Goal: Check status

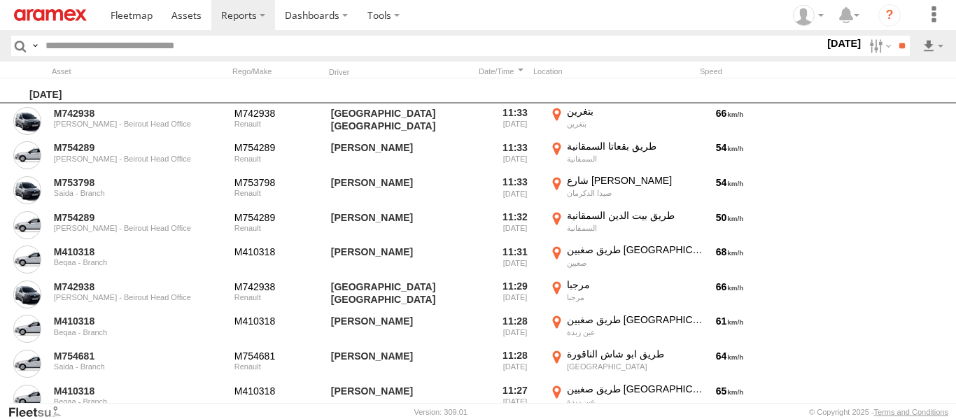
scroll to position [6792, 0]
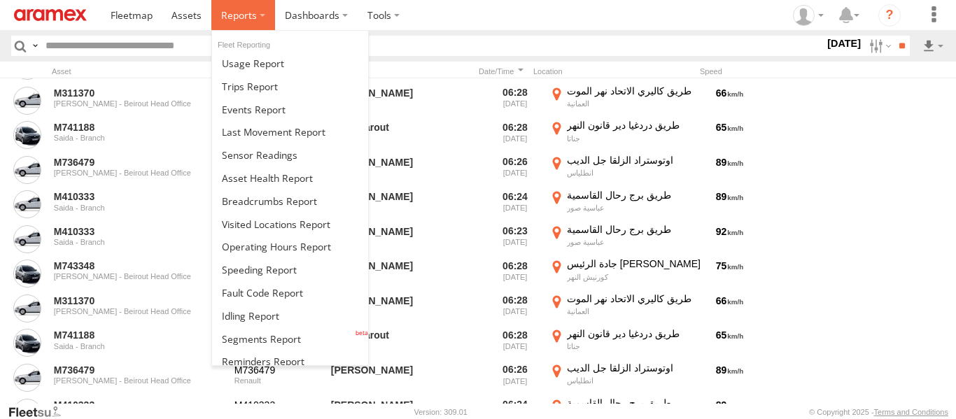
click at [261, 14] on label at bounding box center [243, 15] width 64 height 30
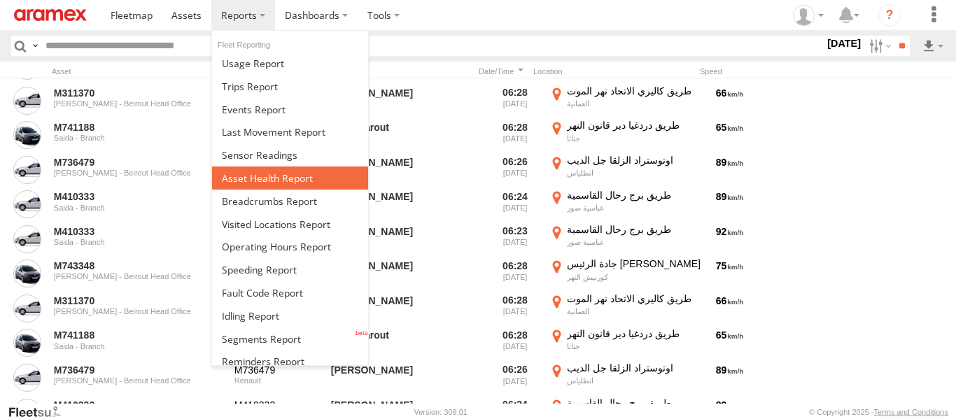
click at [267, 182] on span at bounding box center [267, 178] width 91 height 13
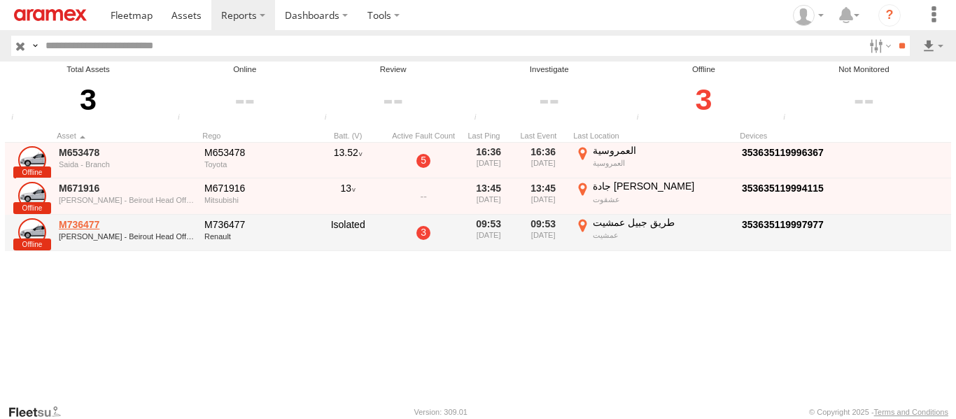
click at [88, 225] on link "M736477" at bounding box center [127, 224] width 136 height 13
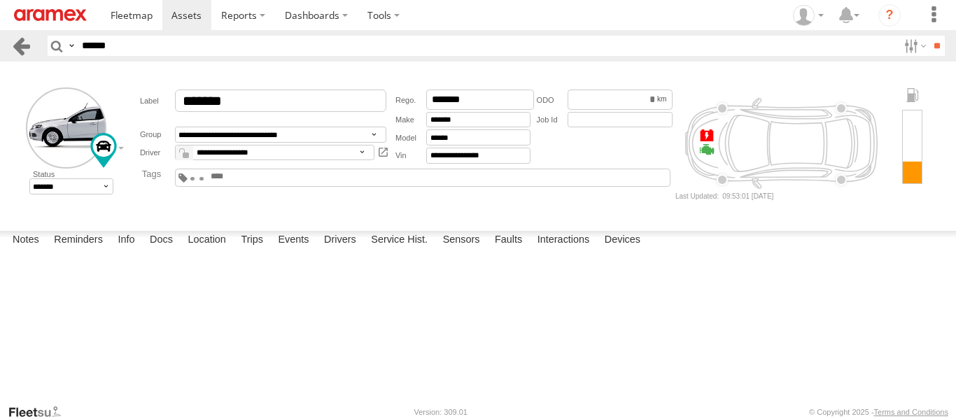
click at [19, 46] on link at bounding box center [21, 46] width 20 height 20
